Goal: Information Seeking & Learning: Learn about a topic

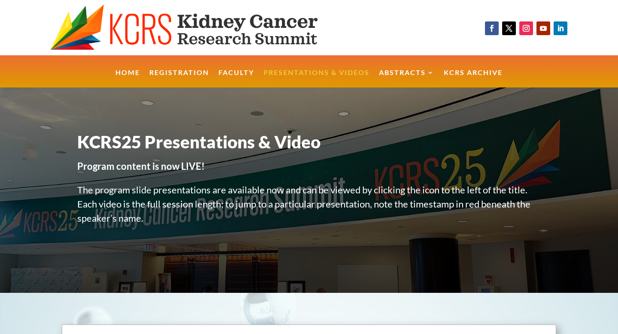
click at [300, 78] on link "Presentations & Videos" at bounding box center [317, 79] width 106 height 18
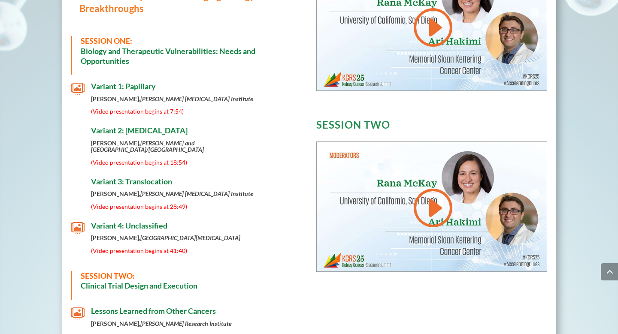
scroll to position [437, 0]
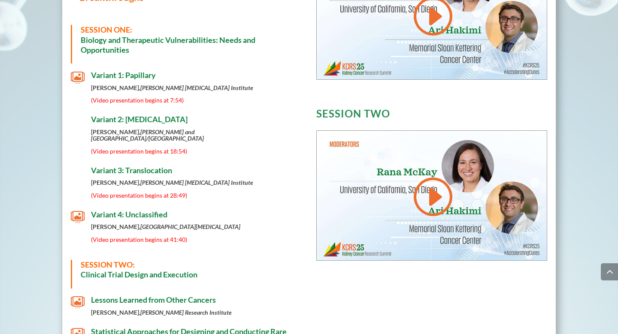
click at [134, 81] on h4 "Variant 1: Papillary" at bounding box center [196, 78] width 211 height 14
